Goal: Task Accomplishment & Management: Use online tool/utility

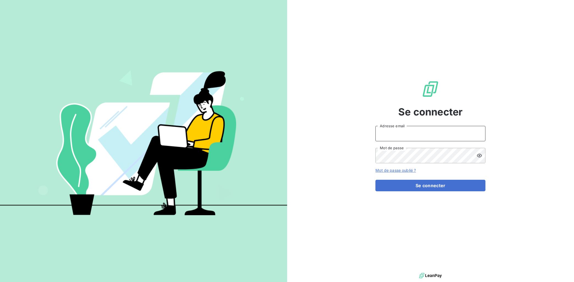
click at [403, 136] on input "Adresse email" at bounding box center [431, 133] width 110 height 15
type input "[EMAIL_ADDRESS][DOMAIN_NAME]"
click at [376, 180] on button "Se connecter" at bounding box center [431, 186] width 110 height 12
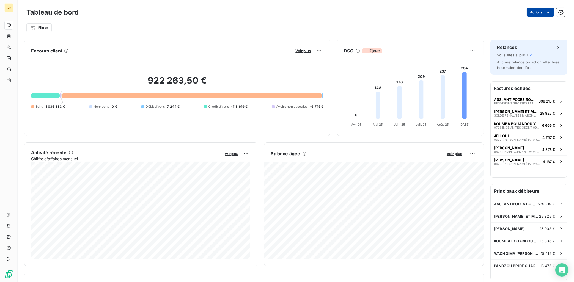
click at [550, 13] on html "CR Tableau de bord Actions Filtrer Encours client Voir plus 922 263,50 € 0 Échu…" at bounding box center [287, 141] width 574 height 282
click at [10, 45] on html "CR Tableau de bord Actions Exporter le tableau de bord Filtrer Encours client V…" at bounding box center [287, 141] width 574 height 282
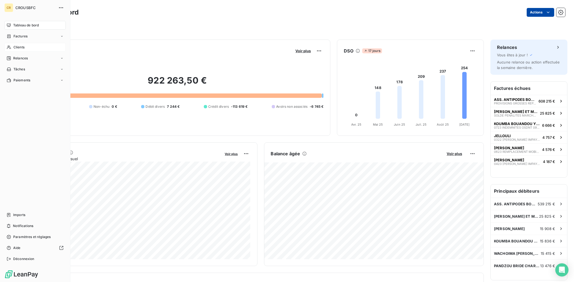
click at [12, 47] on div "Clients" at bounding box center [34, 47] width 61 height 9
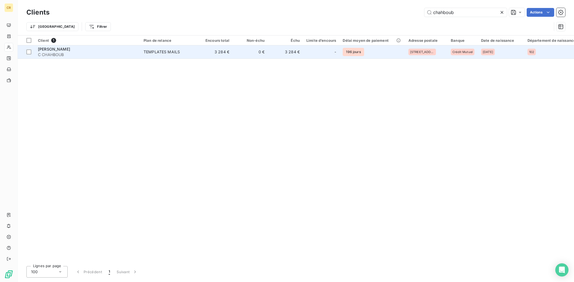
type input "chahboub"
click at [256, 51] on td "0 €" at bounding box center [250, 51] width 35 height 13
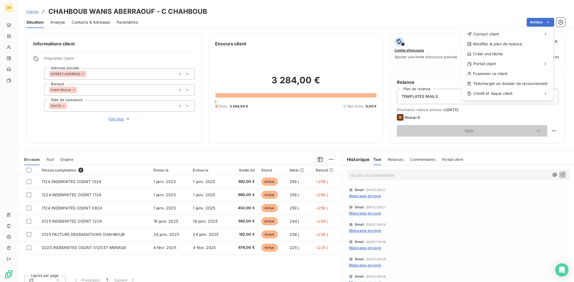
click at [548, 21] on html "CR Clients CHAHBOUB WANIS ABERRAOUF - C CHAHBOUB Situation Analyse Contacts & A…" at bounding box center [287, 141] width 574 height 282
